Goal: Task Accomplishment & Management: Complete application form

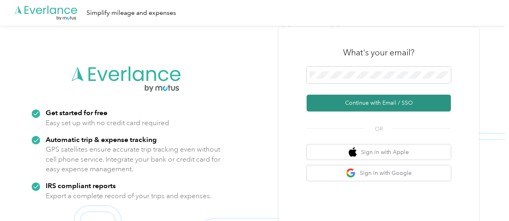
click at [372, 100] on button "Continue with Email / SSO" at bounding box center [378, 102] width 144 height 17
click at [387, 103] on button "Continue with Email / SSO" at bounding box center [378, 102] width 144 height 17
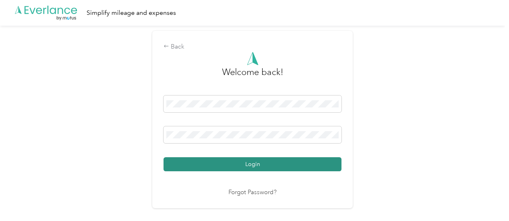
click at [232, 164] on button "Login" at bounding box center [252, 164] width 178 height 14
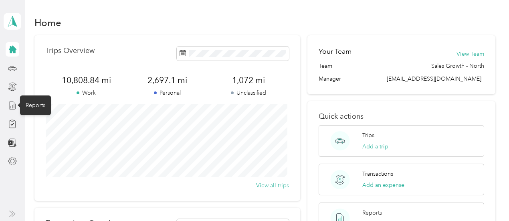
click at [11, 105] on icon at bounding box center [12, 105] width 9 height 9
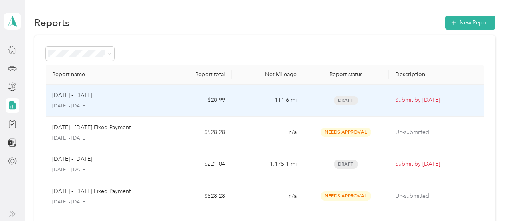
click at [94, 97] on div "[DATE] - [DATE]" at bounding box center [102, 95] width 101 height 9
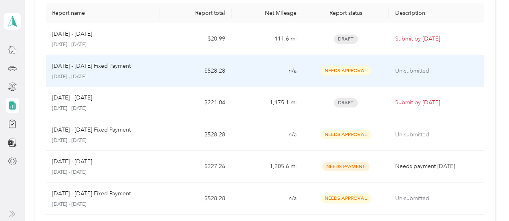
scroll to position [80, 0]
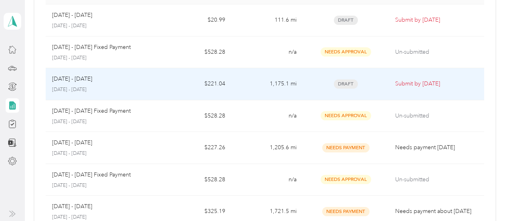
click at [105, 84] on div "[DATE] - [DATE] [DATE] - [DATE]" at bounding box center [102, 83] width 101 height 19
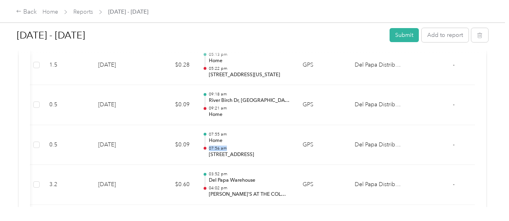
scroll to position [0, 183]
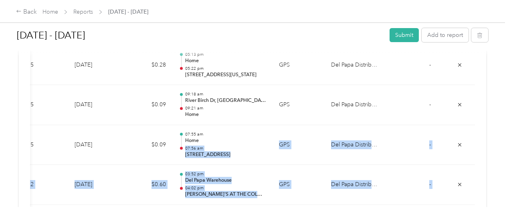
drag, startPoint x: 283, startPoint y: 129, endPoint x: 349, endPoint y: 129, distance: 66.1
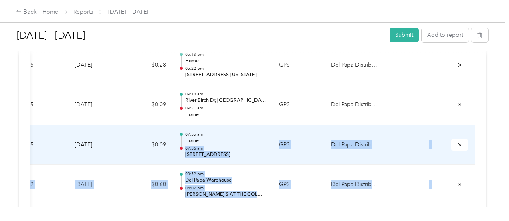
click at [324, 133] on td "Del Papa Distributing" at bounding box center [354, 145] width 60 height 40
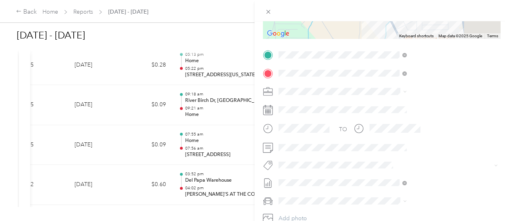
scroll to position [160, 0]
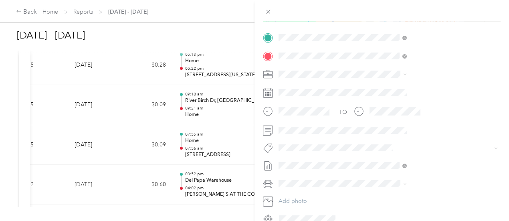
click at [492, 74] on span at bounding box center [387, 74] width 225 height 13
click at [491, 74] on span at bounding box center [387, 74] width 225 height 13
click at [406, 75] on span at bounding box center [403, 74] width 6 height 6
click at [406, 74] on icon at bounding box center [405, 74] width 4 height 4
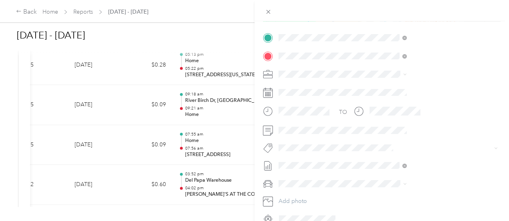
drag, startPoint x: 167, startPoint y: 132, endPoint x: 336, endPoint y: 153, distance: 170.3
click at [336, 154] on div "Trip details Save This trip cannot be edited because it is either under review,…" at bounding box center [254, 110] width 509 height 221
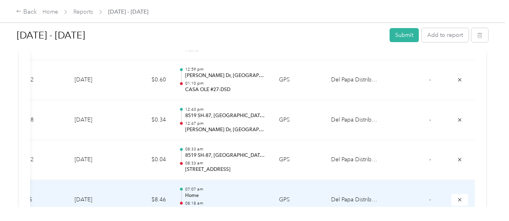
scroll to position [271, 0]
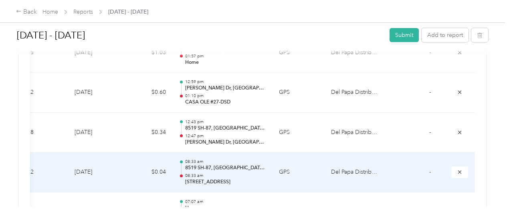
click at [429, 171] on span "-" at bounding box center [430, 171] width 2 height 7
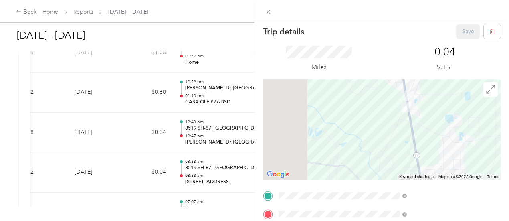
scroll to position [0, 0]
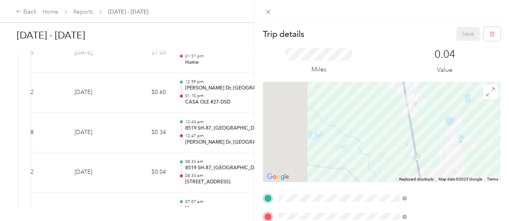
drag, startPoint x: 191, startPoint y: 173, endPoint x: 186, endPoint y: 171, distance: 6.0
click at [186, 171] on div "Trip details Save This trip cannot be edited because it is either under review,…" at bounding box center [254, 110] width 509 height 221
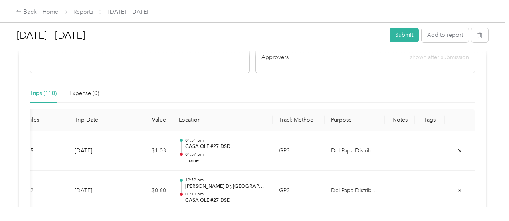
scroll to position [200, 0]
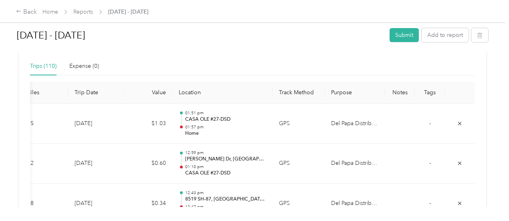
click at [324, 96] on th "Purpose" at bounding box center [354, 93] width 60 height 22
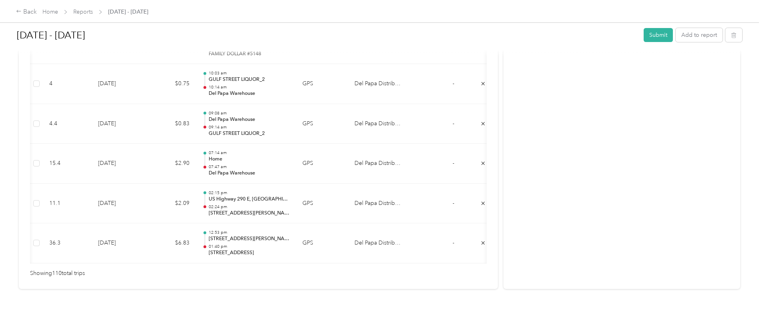
scroll to position [0, 100]
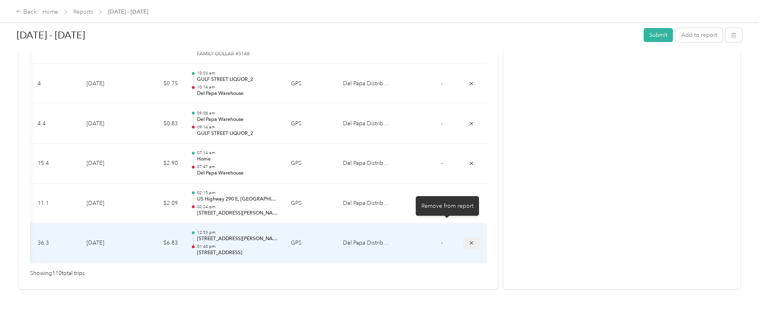
click at [463, 220] on button "submit" at bounding box center [471, 243] width 17 height 12
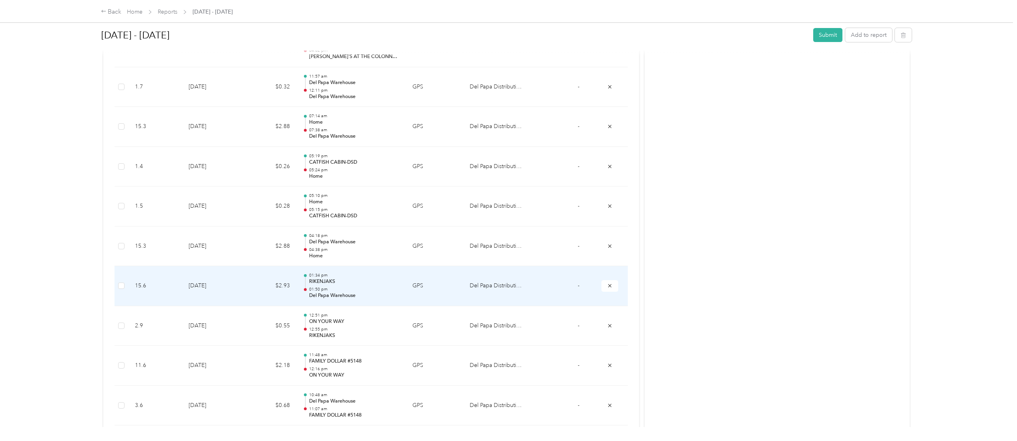
scroll to position [0, 0]
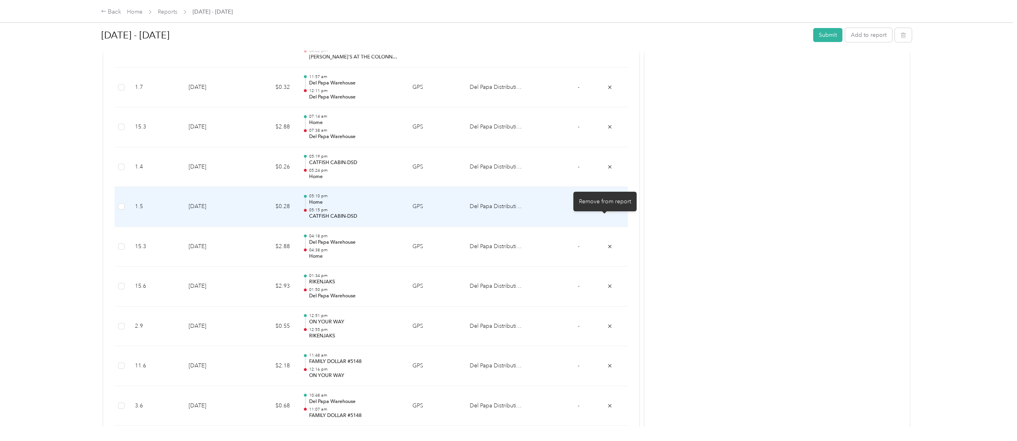
click at [508, 209] on icon "submit" at bounding box center [610, 207] width 6 height 6
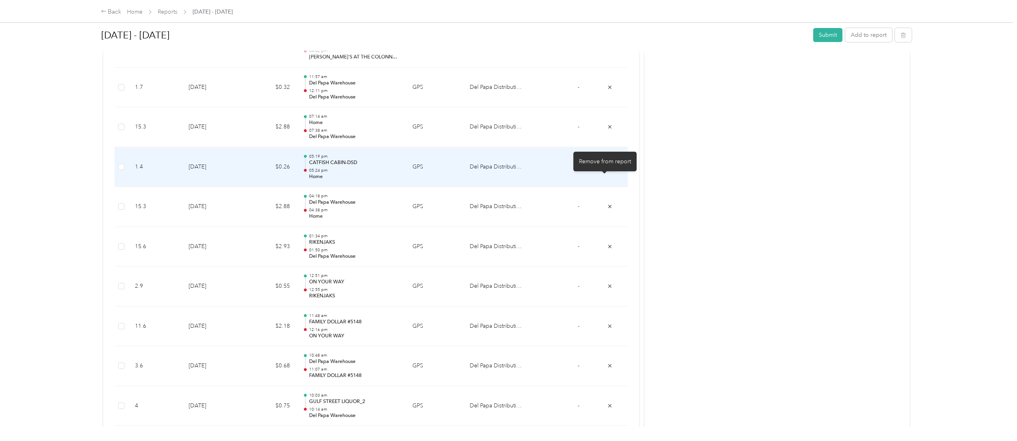
click at [508, 173] on button "submit" at bounding box center [609, 167] width 17 height 12
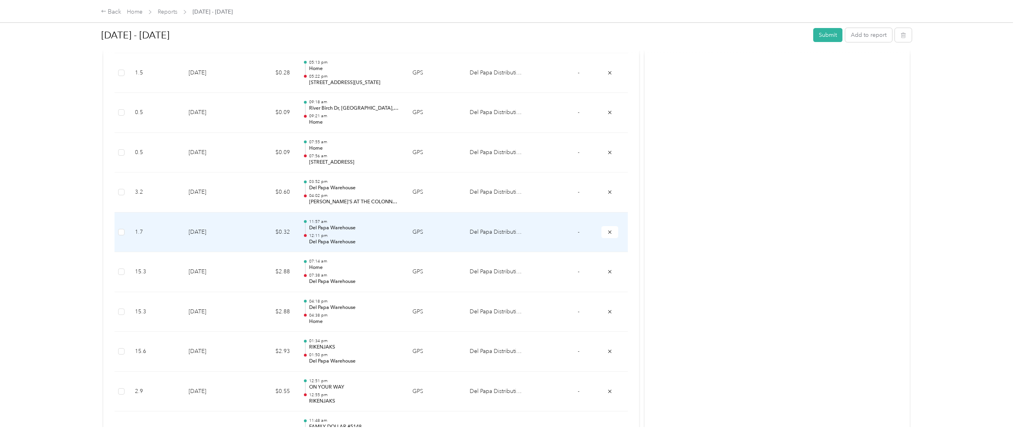
scroll to position [3901, 0]
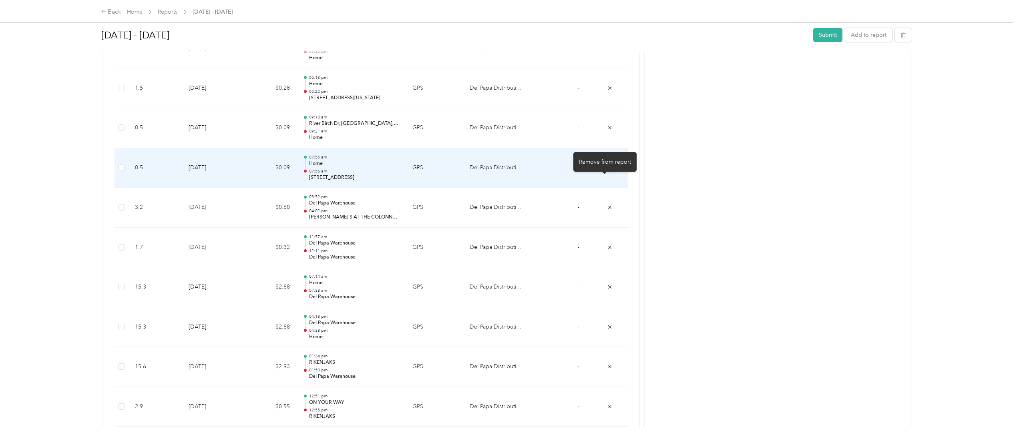
click at [508, 171] on icon "submit" at bounding box center [610, 168] width 6 height 6
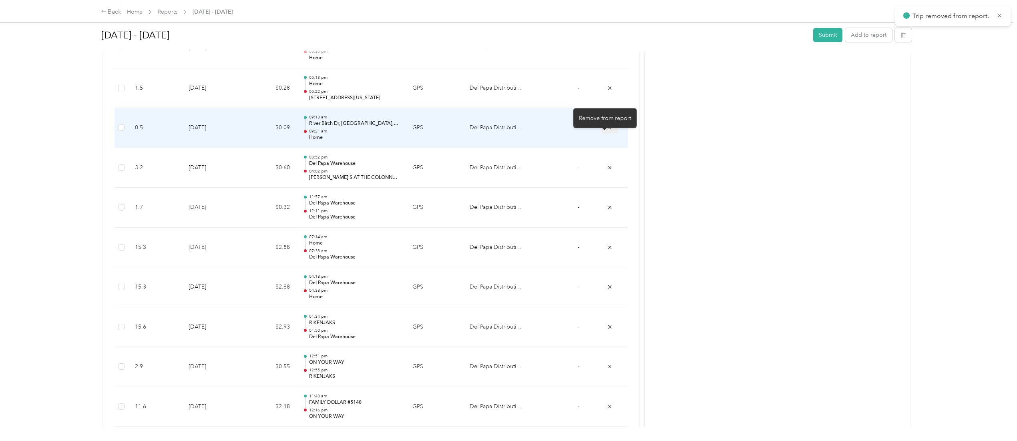
click at [508, 131] on icon "submit" at bounding box center [610, 128] width 6 height 6
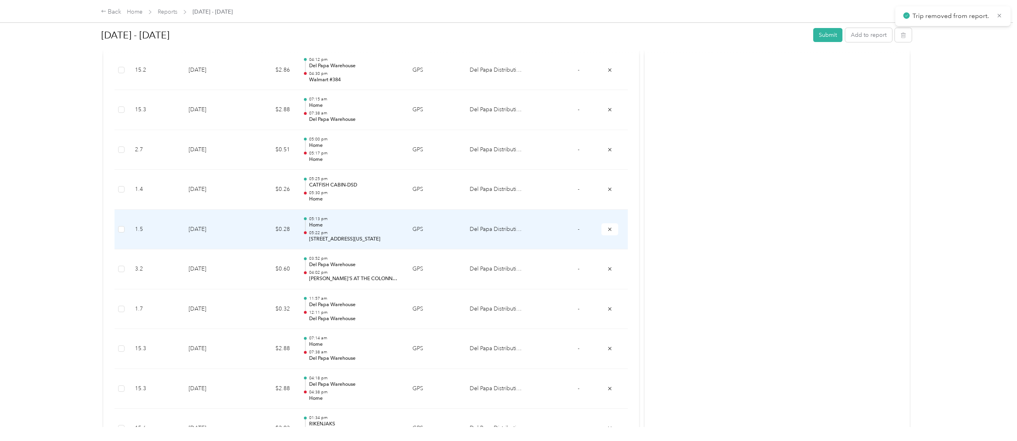
scroll to position [3741, 0]
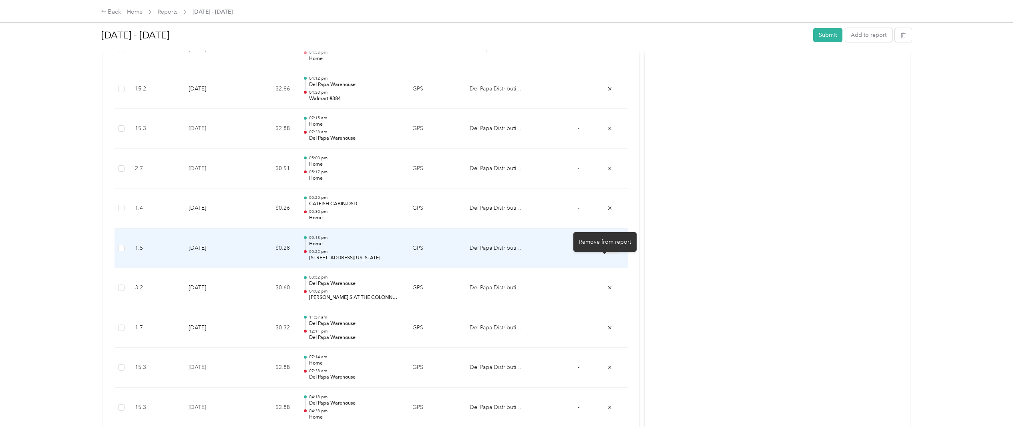
click at [508, 220] on icon "submit" at bounding box center [610, 248] width 6 height 6
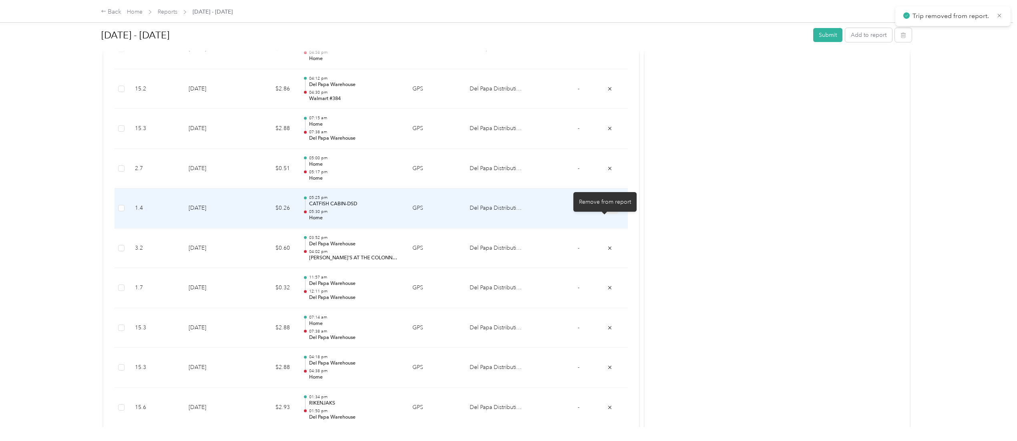
click at [508, 214] on button "submit" at bounding box center [609, 209] width 17 height 12
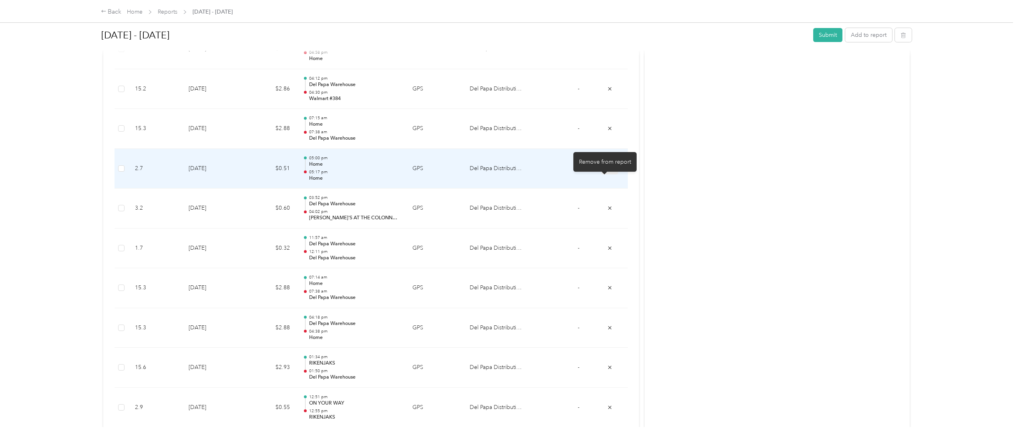
click at [508, 174] on button "submit" at bounding box center [609, 169] width 17 height 12
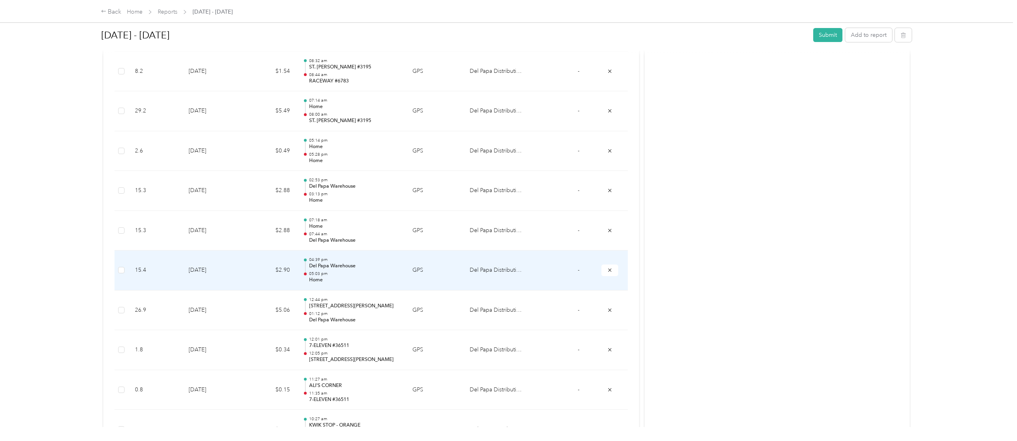
scroll to position [3180, 0]
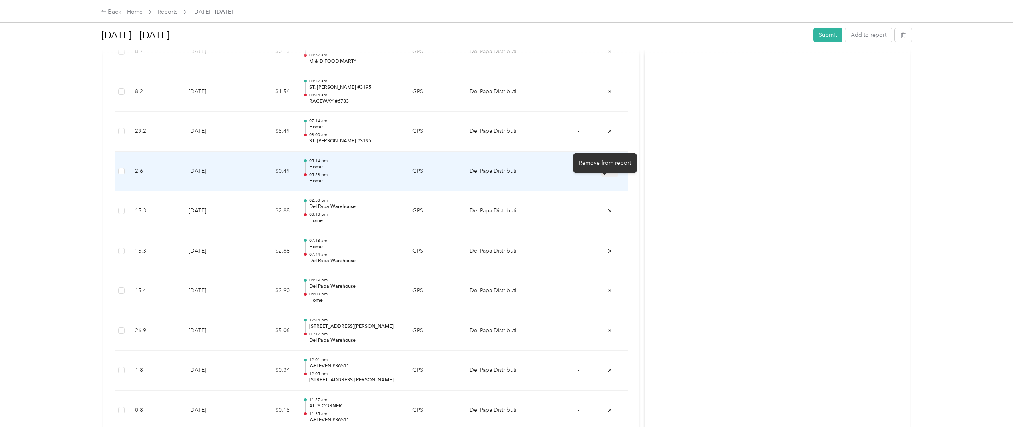
click at [508, 177] on button "submit" at bounding box center [609, 171] width 17 height 12
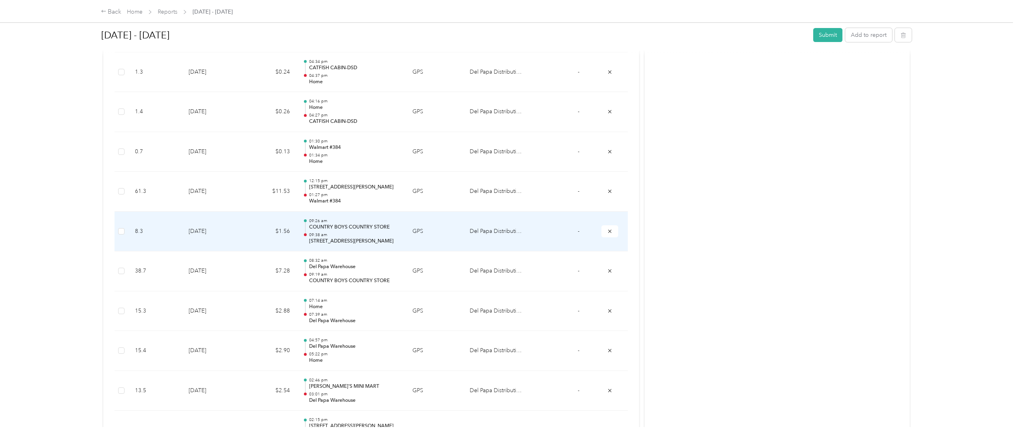
scroll to position [2619, 0]
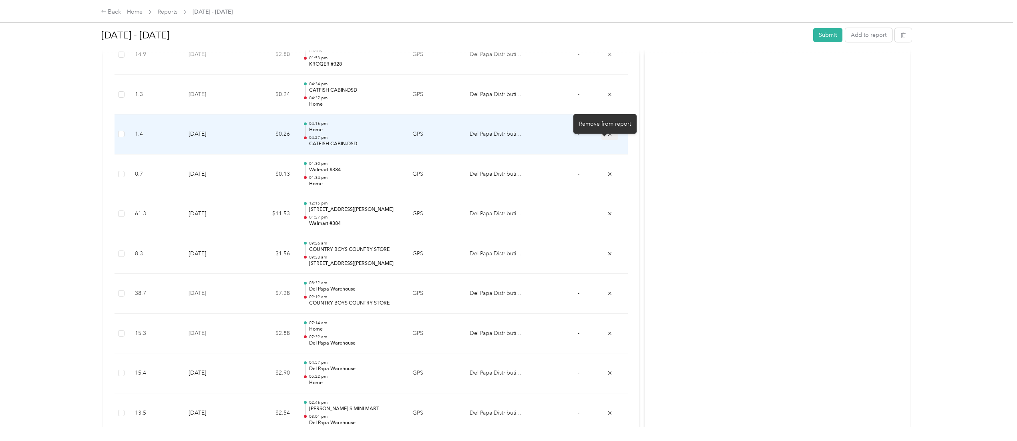
click at [508, 137] on icon "submit" at bounding box center [610, 134] width 6 height 6
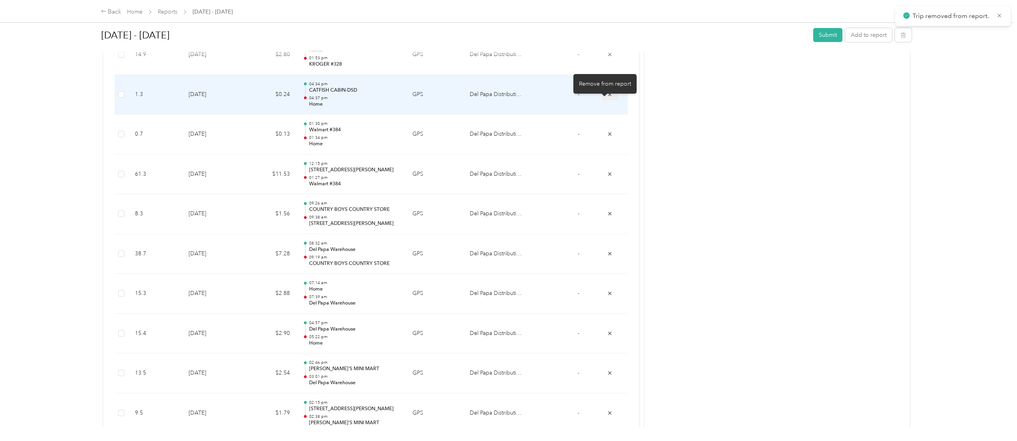
click at [508, 100] on button "submit" at bounding box center [609, 94] width 17 height 12
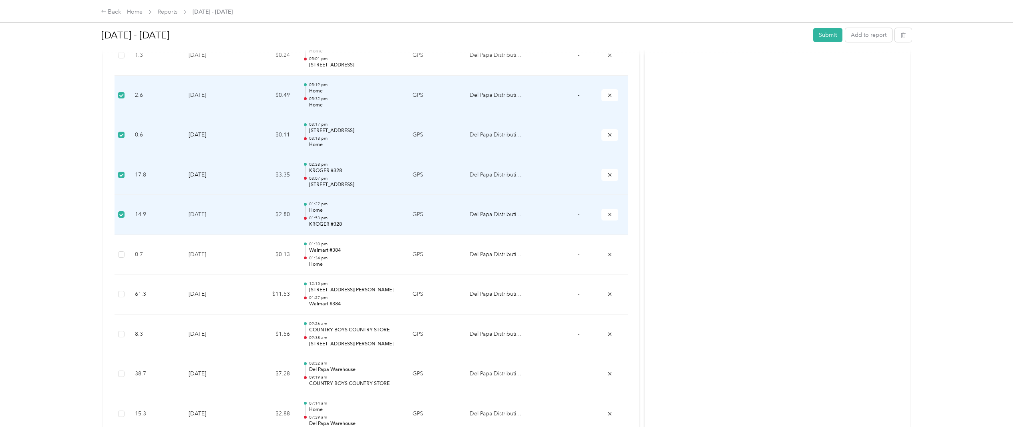
scroll to position [2299, 0]
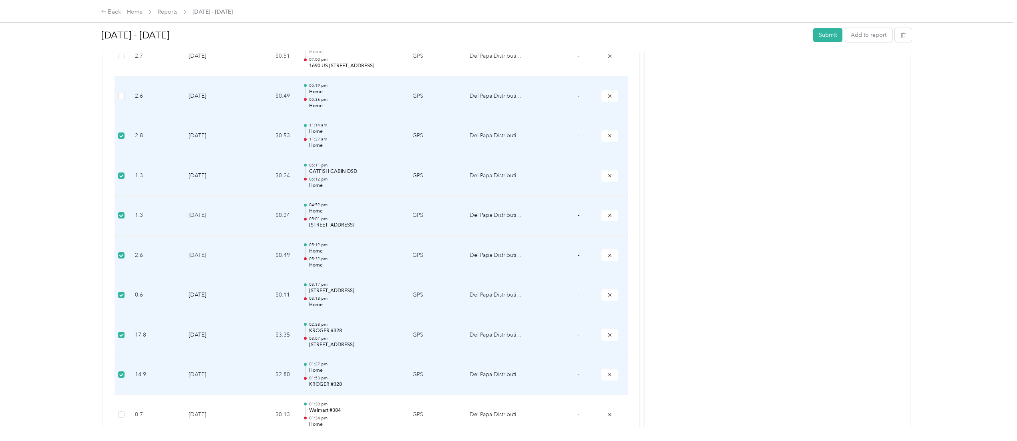
drag, startPoint x: 125, startPoint y: 109, endPoint x: 124, endPoint y: 83, distance: 25.2
click at [125, 107] on td at bounding box center [122, 96] width 14 height 40
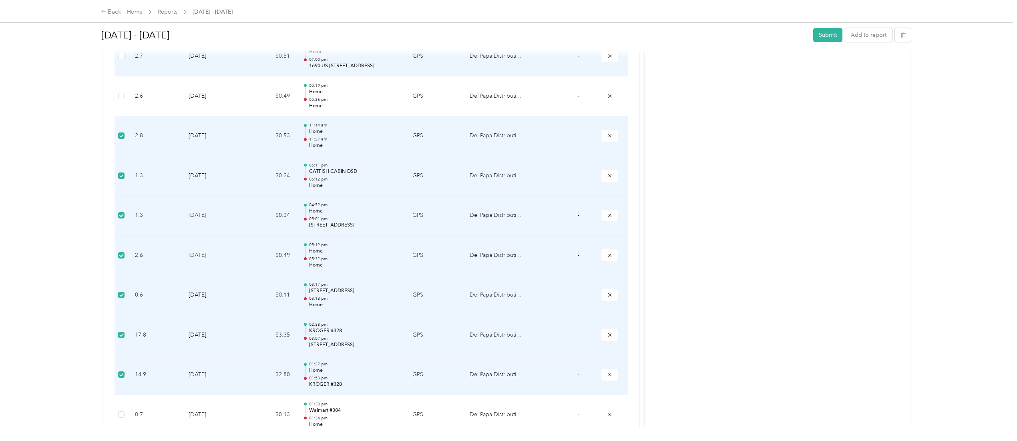
click at [127, 59] on td at bounding box center [122, 56] width 14 height 40
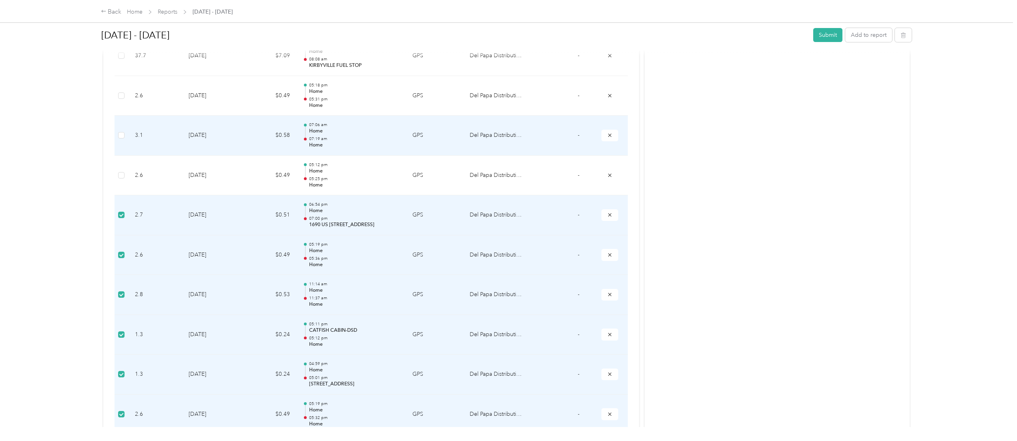
scroll to position [2139, 0]
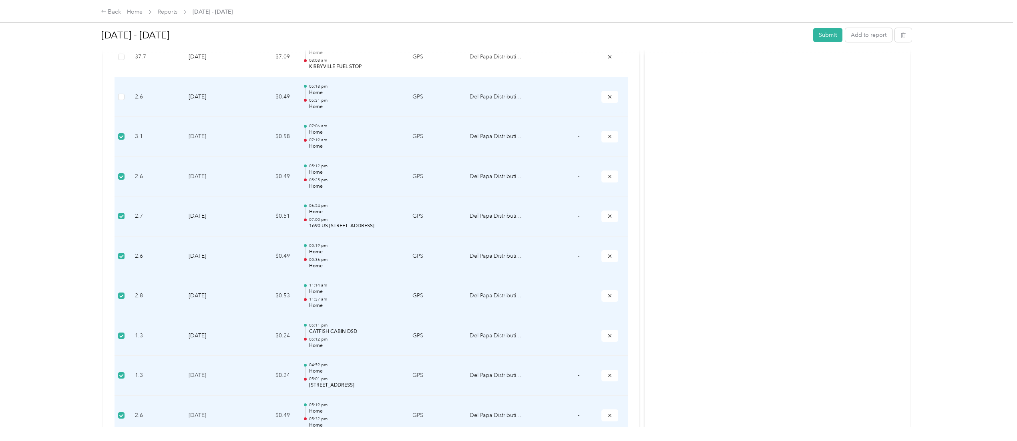
click at [123, 101] on label at bounding box center [121, 96] width 6 height 9
click at [508, 98] on icon "submit" at bounding box center [609, 96] width 3 height 3
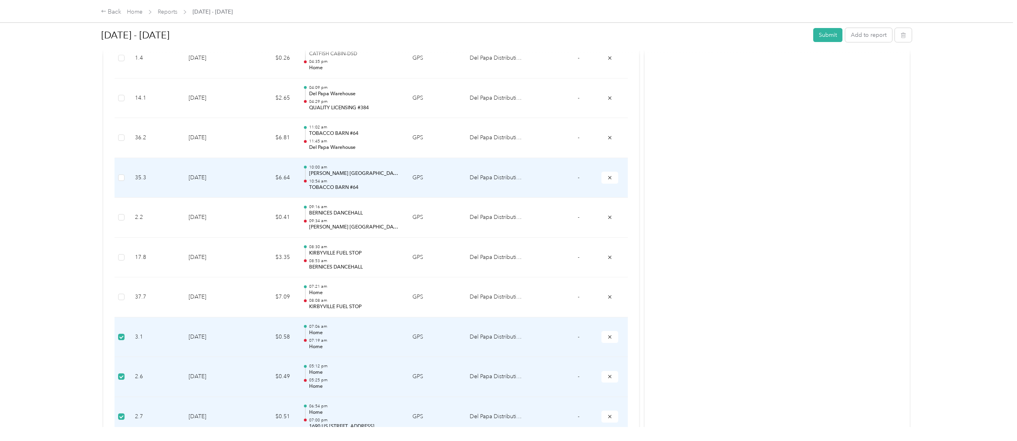
scroll to position [2219, 0]
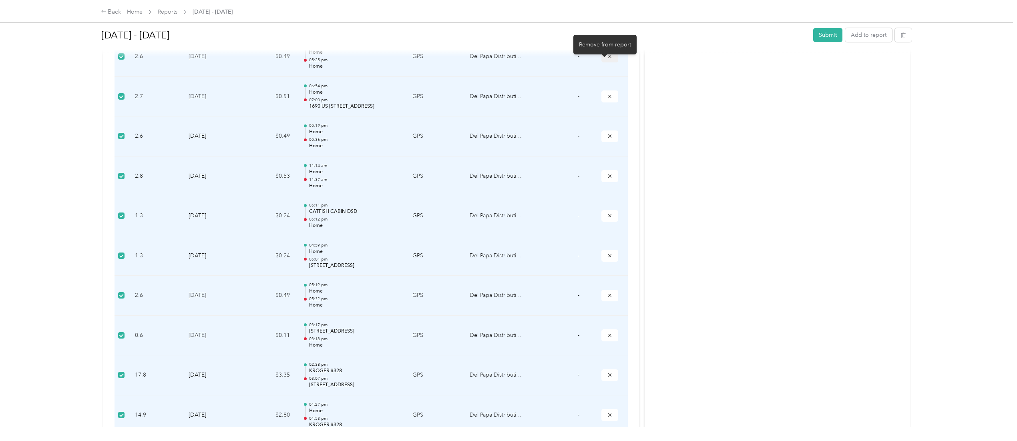
click at [508, 60] on span "submit" at bounding box center [610, 56] width 6 height 7
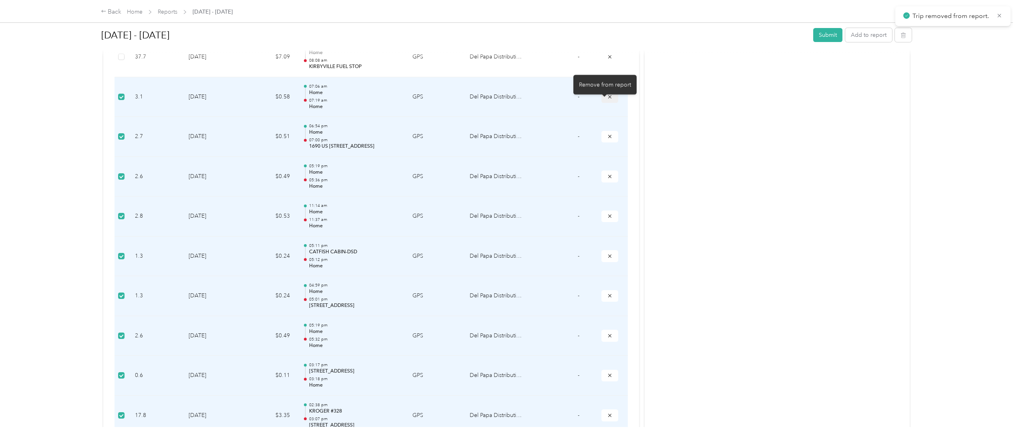
click at [508, 103] on button "submit" at bounding box center [609, 97] width 17 height 12
click at [508, 100] on icon "submit" at bounding box center [610, 97] width 6 height 6
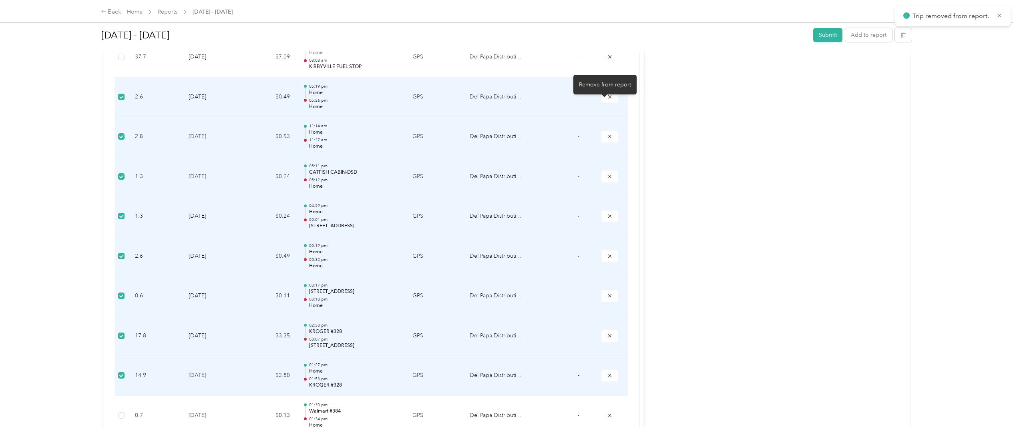
click at [508, 100] on icon "submit" at bounding box center [610, 97] width 6 height 6
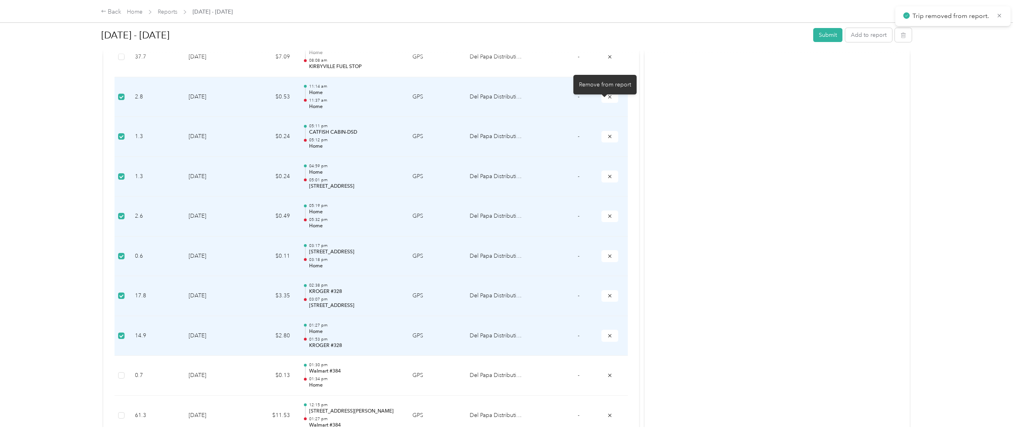
click at [508, 100] on icon "submit" at bounding box center [610, 97] width 6 height 6
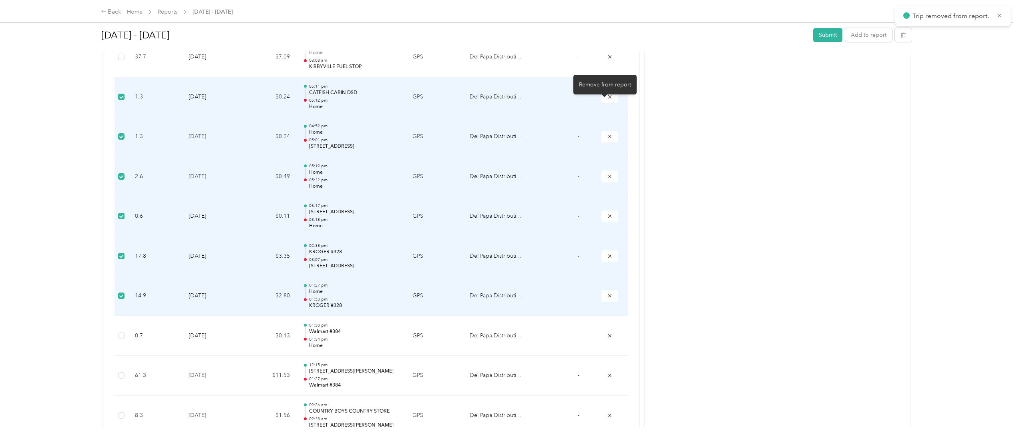
click at [508, 100] on icon "submit" at bounding box center [610, 97] width 6 height 6
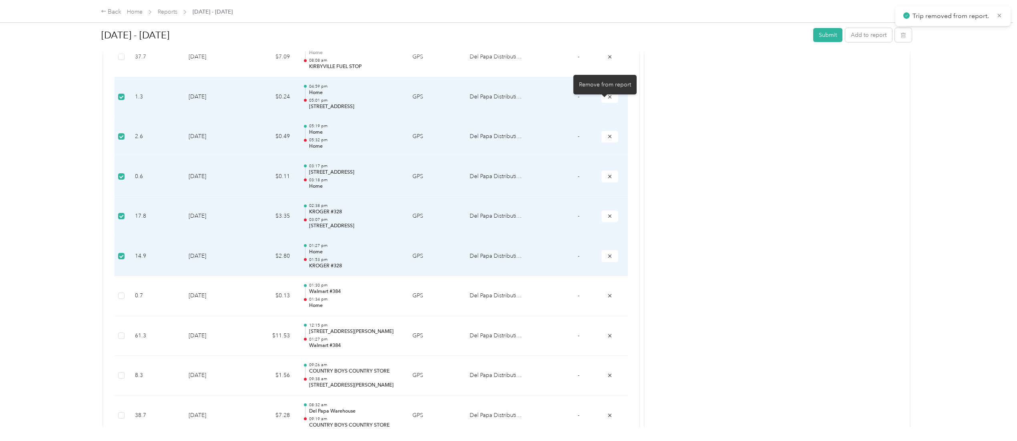
click at [508, 100] on icon "submit" at bounding box center [610, 97] width 6 height 6
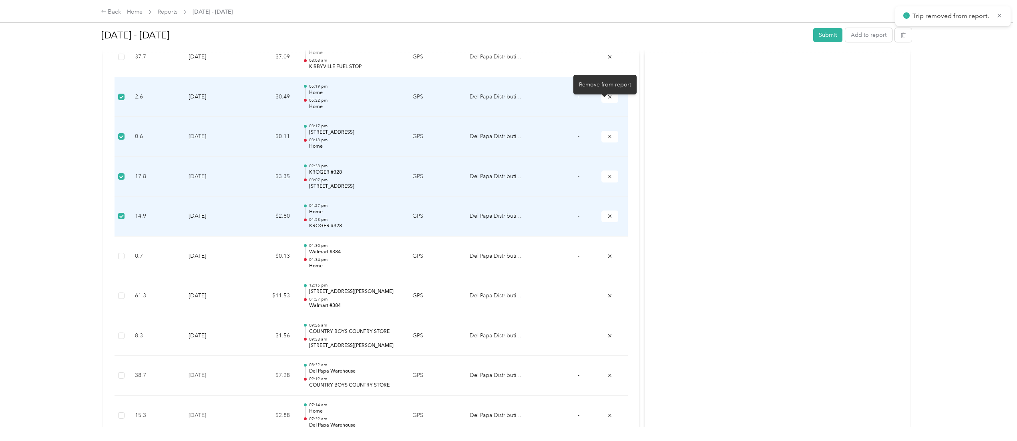
click at [508, 100] on icon "submit" at bounding box center [610, 97] width 6 height 6
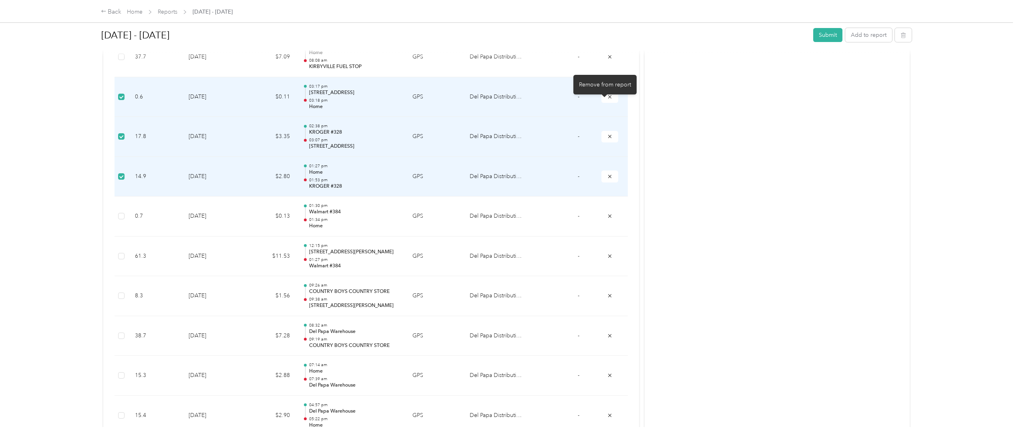
click at [508, 100] on icon "submit" at bounding box center [610, 97] width 6 height 6
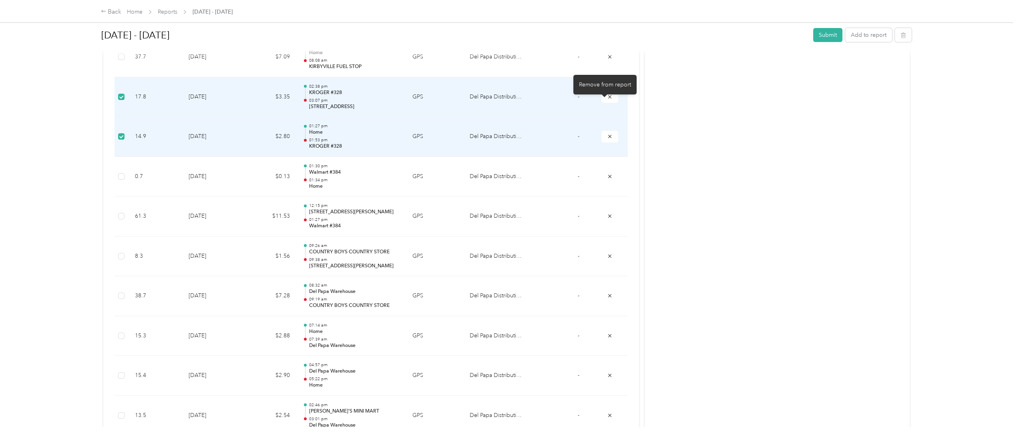
click at [508, 100] on icon "submit" at bounding box center [610, 97] width 6 height 6
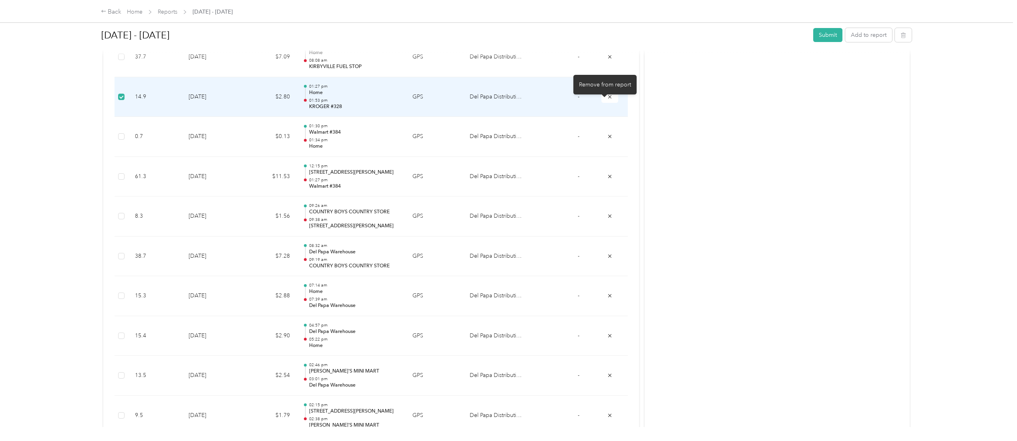
click at [508, 100] on icon "submit" at bounding box center [610, 97] width 6 height 6
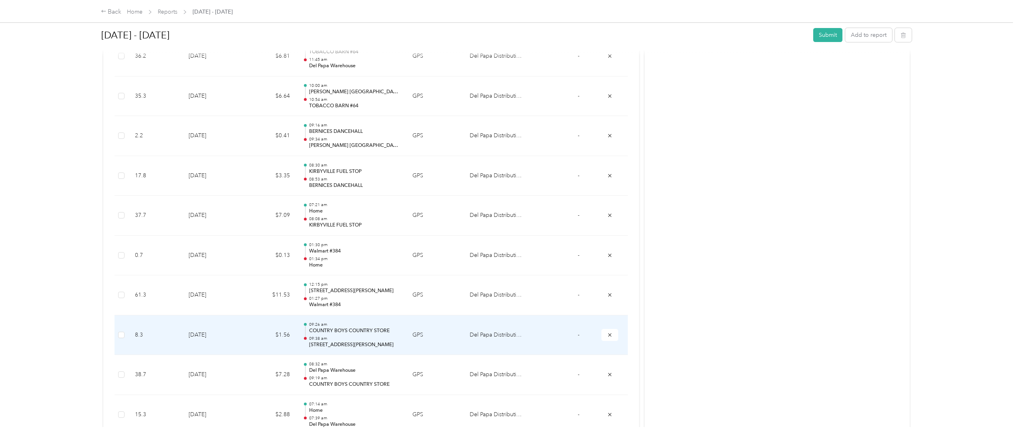
scroll to position [1979, 0]
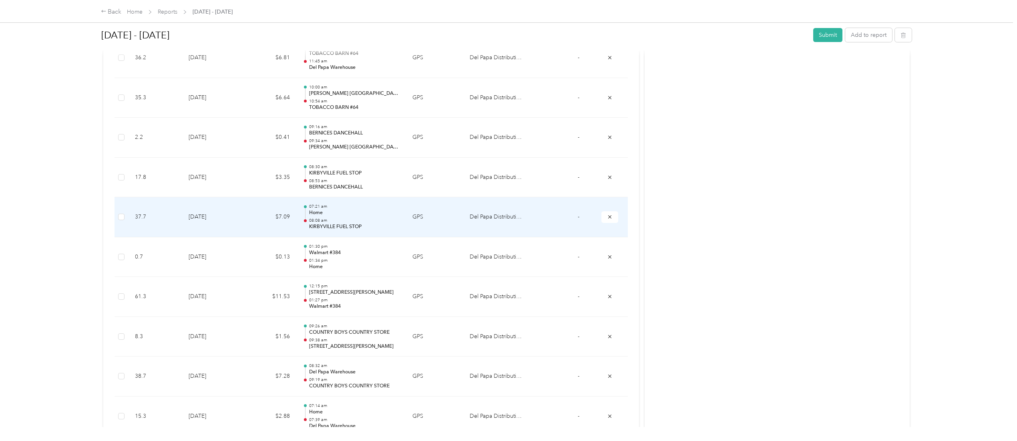
click at [266, 217] on td "$7.09" at bounding box center [269, 217] width 53 height 40
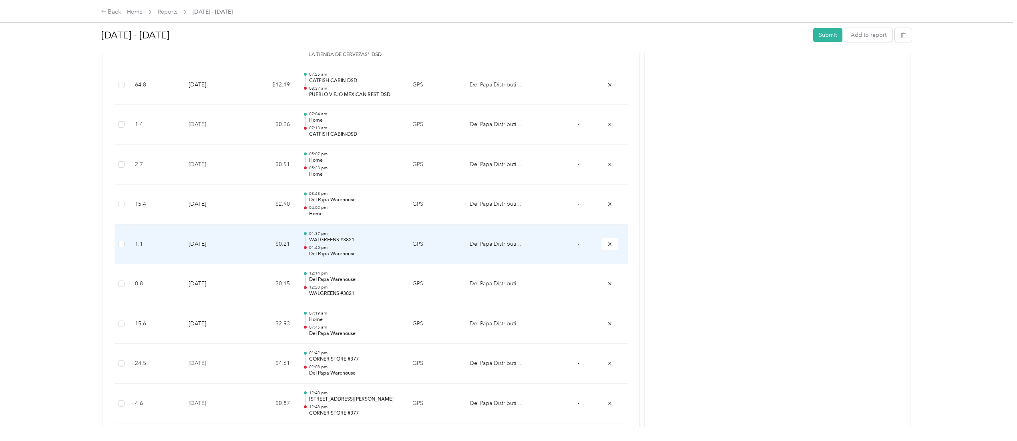
scroll to position [1338, 0]
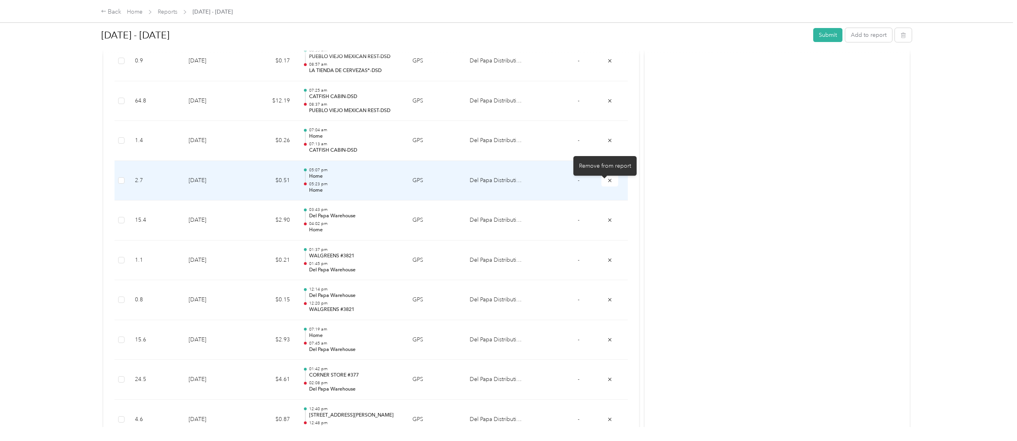
click at [508, 183] on icon "submit" at bounding box center [610, 181] width 6 height 6
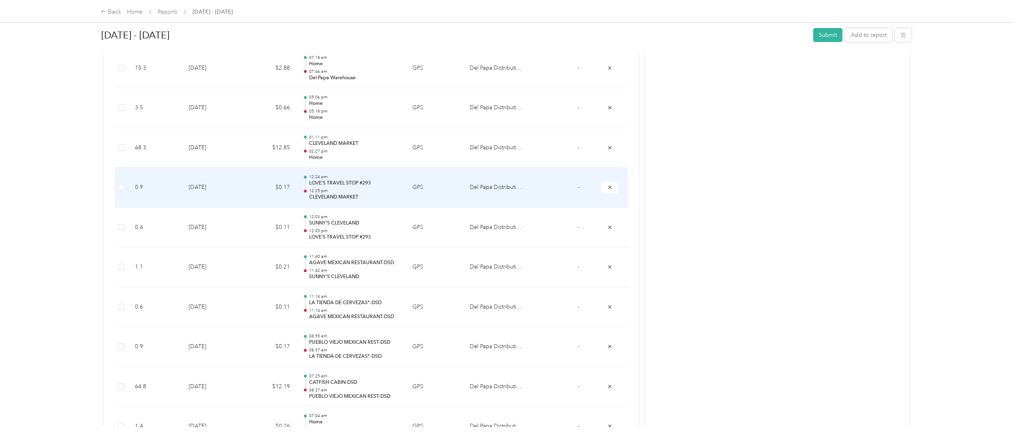
scroll to position [1018, 0]
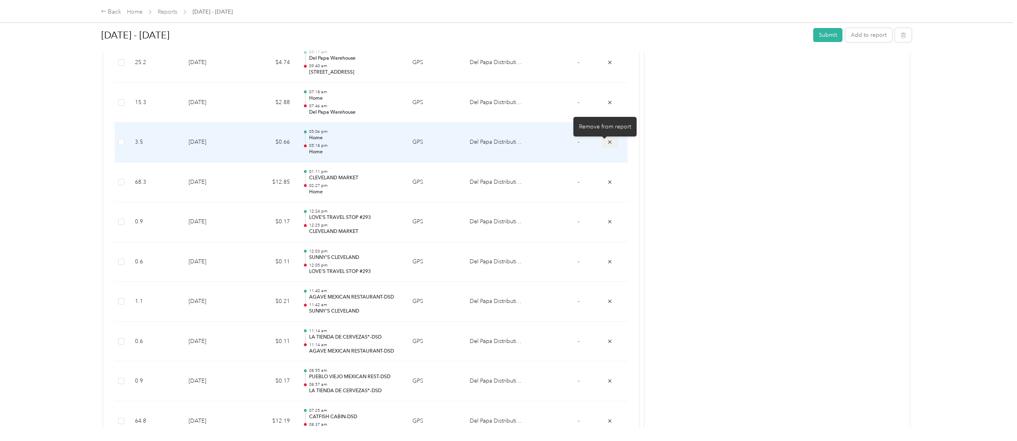
click at [508, 145] on icon "submit" at bounding box center [610, 142] width 6 height 6
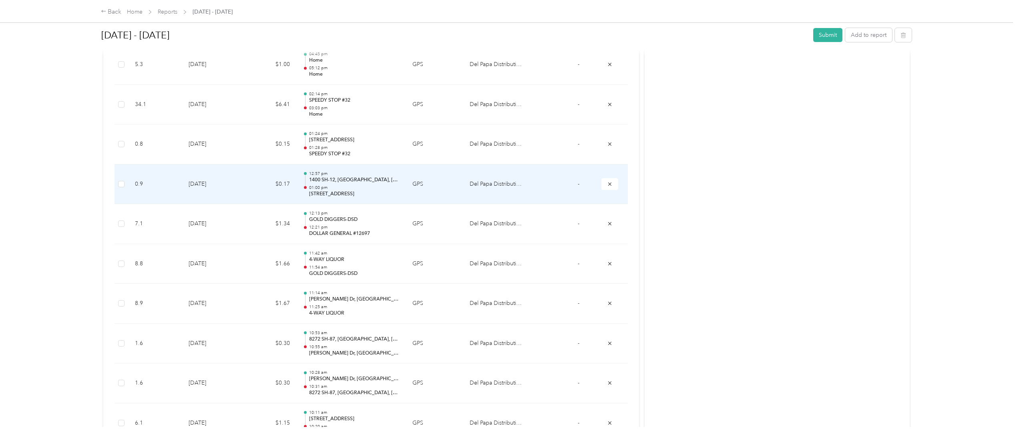
scroll to position [537, 0]
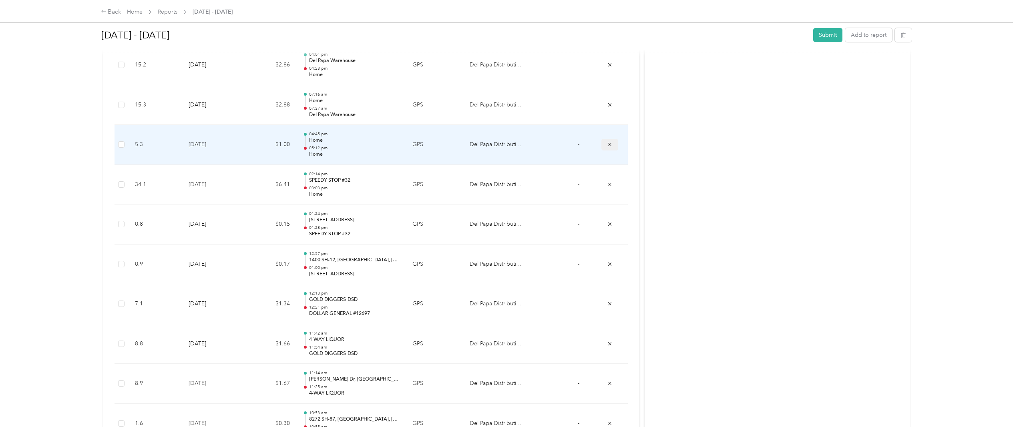
click at [508, 146] on icon "submit" at bounding box center [610, 145] width 6 height 6
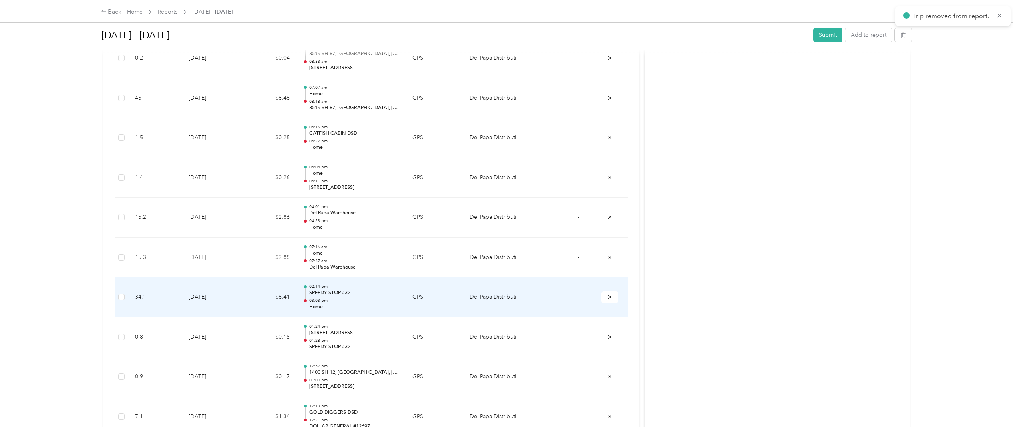
scroll to position [377, 0]
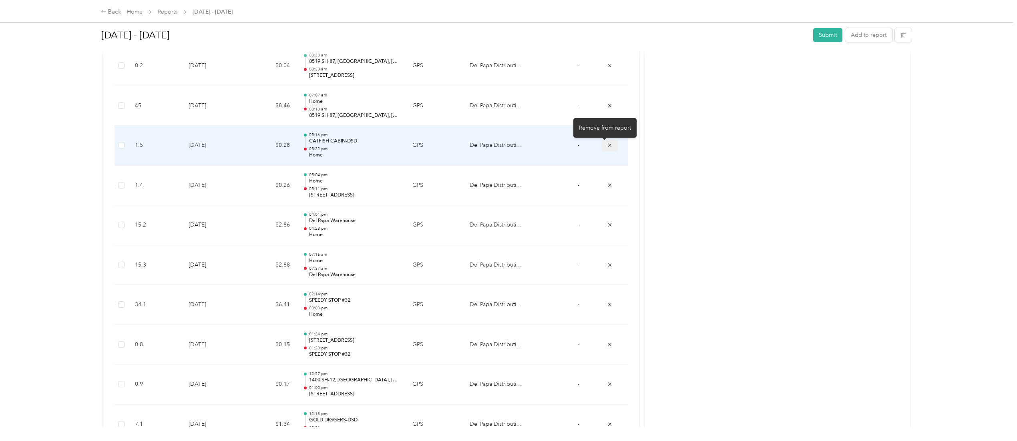
click at [508, 147] on icon "submit" at bounding box center [610, 146] width 6 height 6
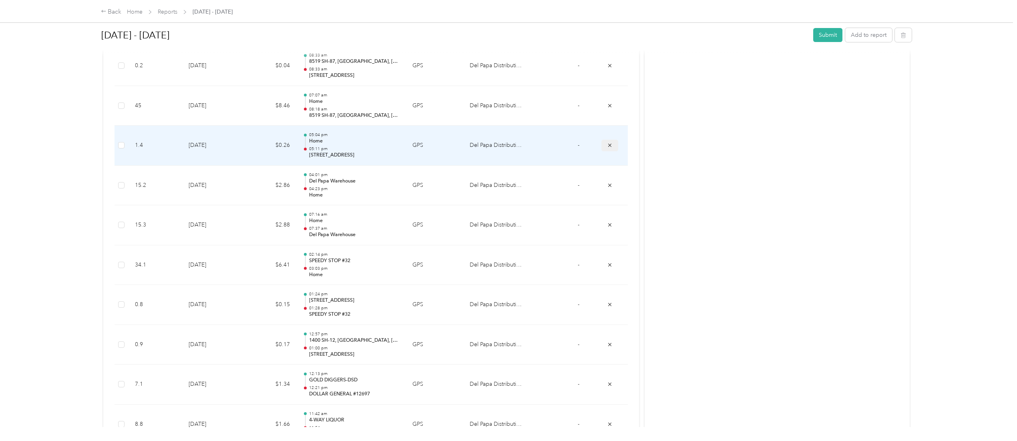
click at [508, 146] on button "submit" at bounding box center [609, 146] width 17 height 12
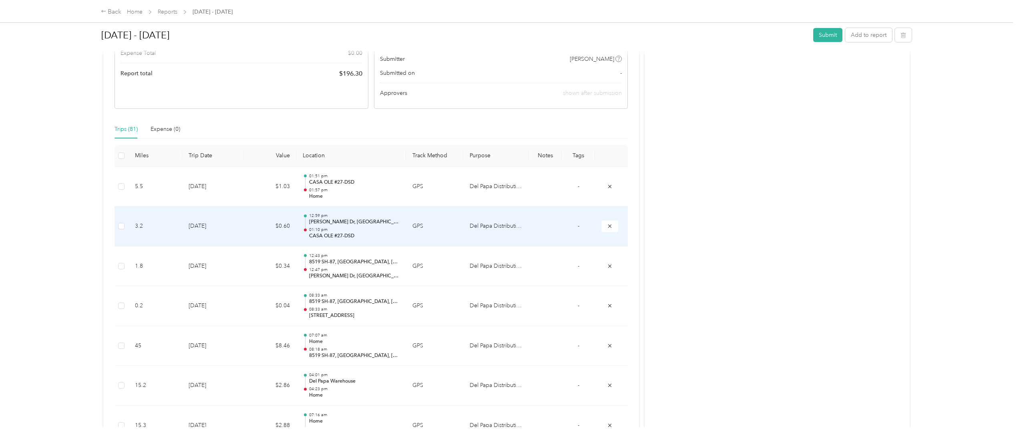
scroll to position [0, 0]
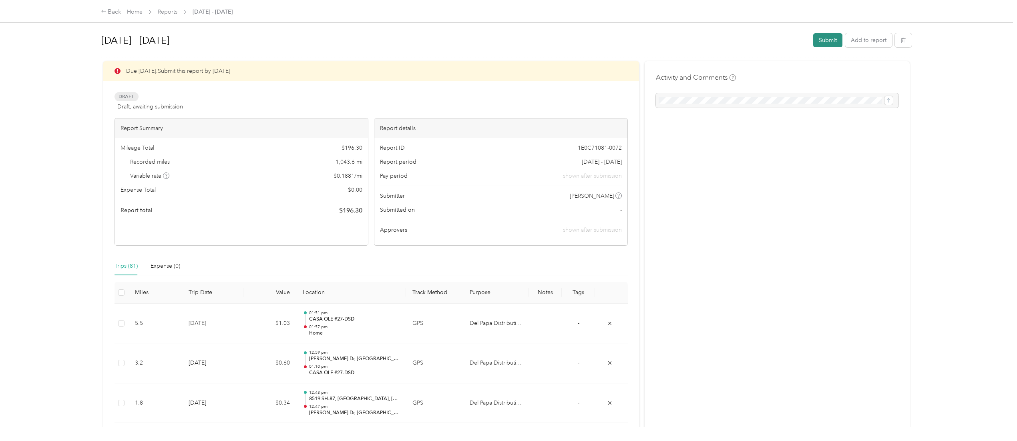
click at [508, 42] on button "Submit" at bounding box center [827, 40] width 29 height 14
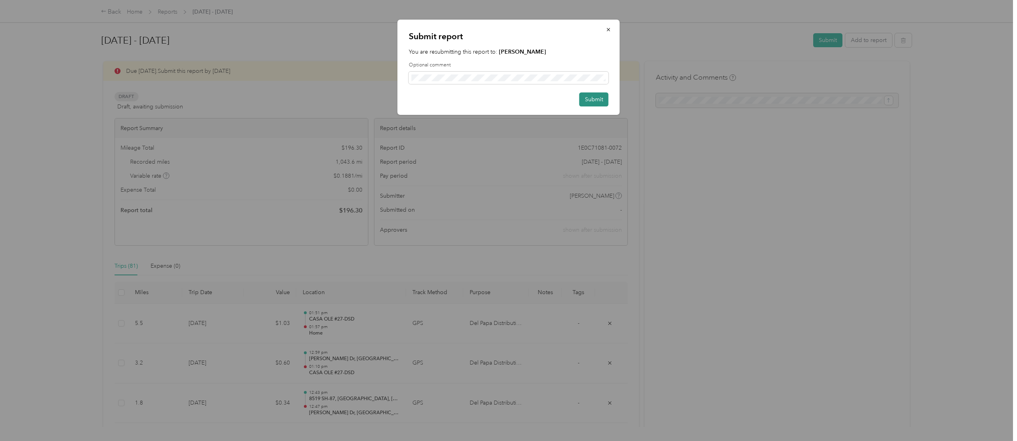
click at [508, 99] on button "Submit" at bounding box center [593, 99] width 29 height 14
